Goal: Browse casually: Explore the website without a specific task or goal

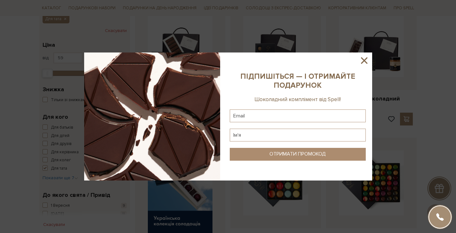
click at [362, 60] on icon at bounding box center [363, 60] width 11 height 11
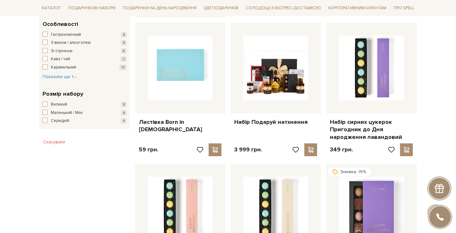
scroll to position [340, 0]
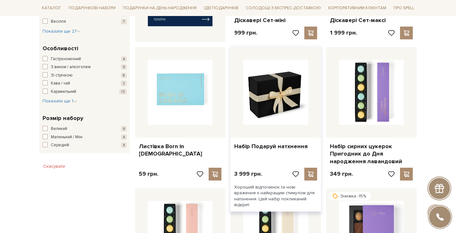
click at [279, 92] on img at bounding box center [275, 92] width 65 height 65
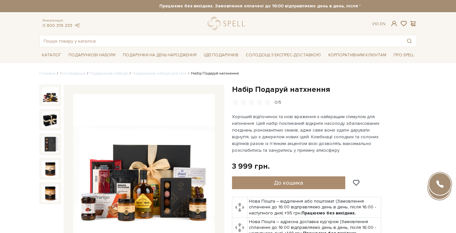
click at [146, 161] on img at bounding box center [143, 164] width 141 height 141
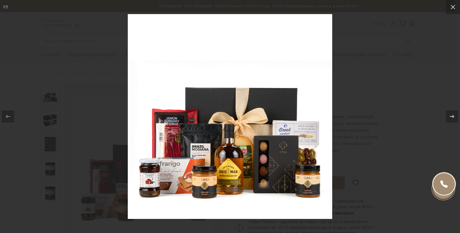
click at [235, 130] on img at bounding box center [230, 116] width 205 height 205
click at [231, 117] on img at bounding box center [230, 116] width 205 height 205
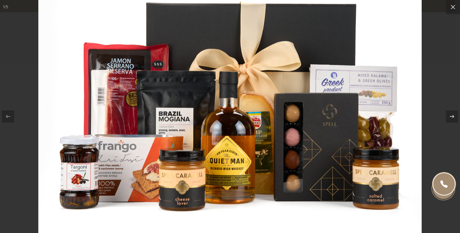
drag, startPoint x: 235, startPoint y: 132, endPoint x: 225, endPoint y: 41, distance: 92.0
click at [225, 41] on img at bounding box center [230, 57] width 384 height 384
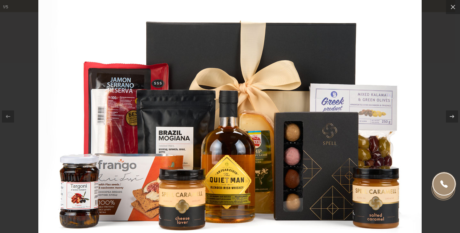
drag, startPoint x: 232, startPoint y: 59, endPoint x: 232, endPoint y: 90, distance: 30.4
click at [232, 90] on img at bounding box center [230, 77] width 384 height 384
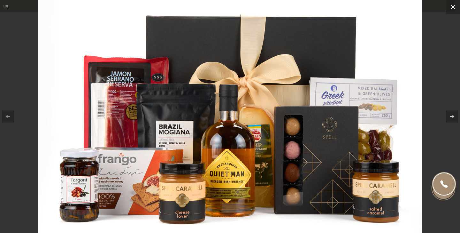
click at [452, 6] on icon at bounding box center [454, 7] width 8 height 8
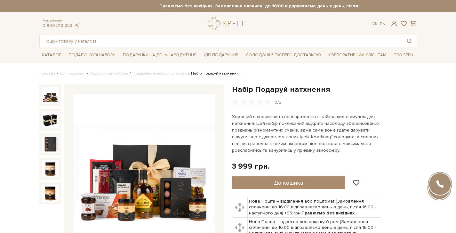
scroll to position [12, 0]
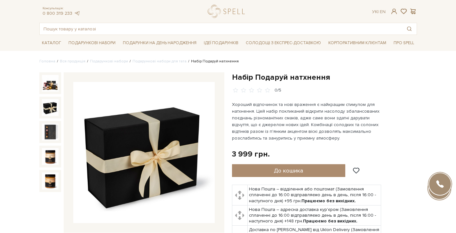
click at [51, 106] on img at bounding box center [50, 107] width 17 height 17
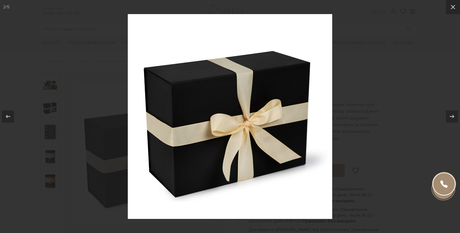
click at [47, 88] on div at bounding box center [230, 116] width 460 height 233
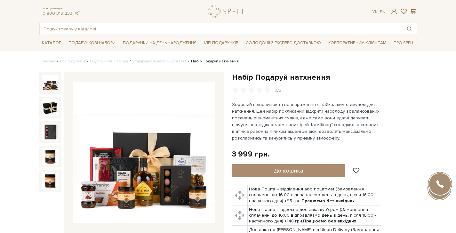
click at [49, 87] on img at bounding box center [50, 83] width 17 height 17
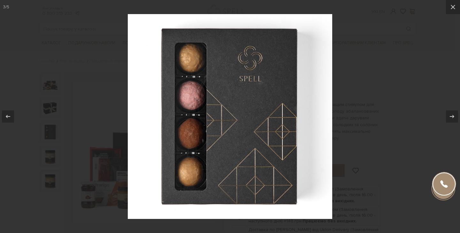
click at [386, 94] on div at bounding box center [230, 116] width 460 height 233
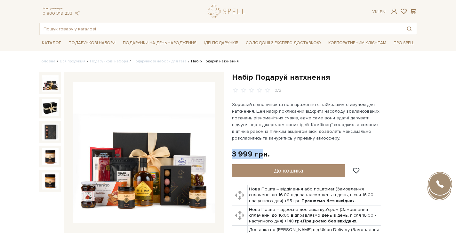
drag, startPoint x: 232, startPoint y: 153, endPoint x: 263, endPoint y: 153, distance: 30.7
click at [263, 153] on div "3 999 грн." at bounding box center [251, 154] width 38 height 10
click at [283, 153] on div "3 999 грн. Оплата частинами:" at bounding box center [324, 154] width 185 height 10
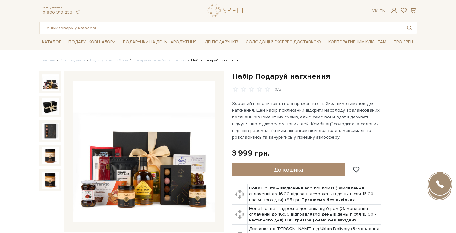
scroll to position [27, 0]
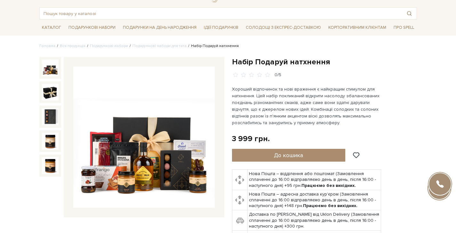
click at [54, 69] on img at bounding box center [50, 67] width 17 height 17
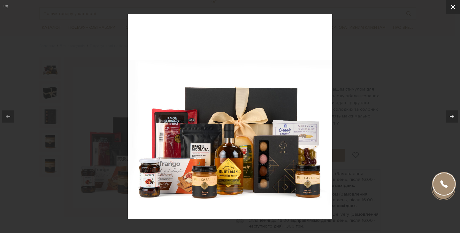
click at [454, 7] on icon at bounding box center [453, 7] width 4 height 4
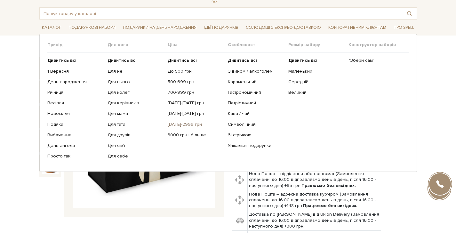
click at [177, 123] on link "[DATE]-2999 грн" at bounding box center [195, 125] width 55 height 6
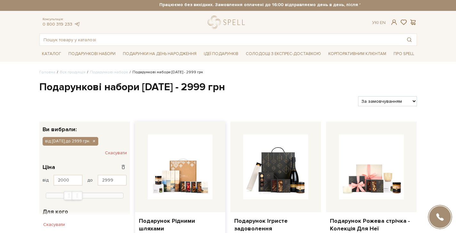
scroll to position [52, 0]
